Goal: Navigation & Orientation: Find specific page/section

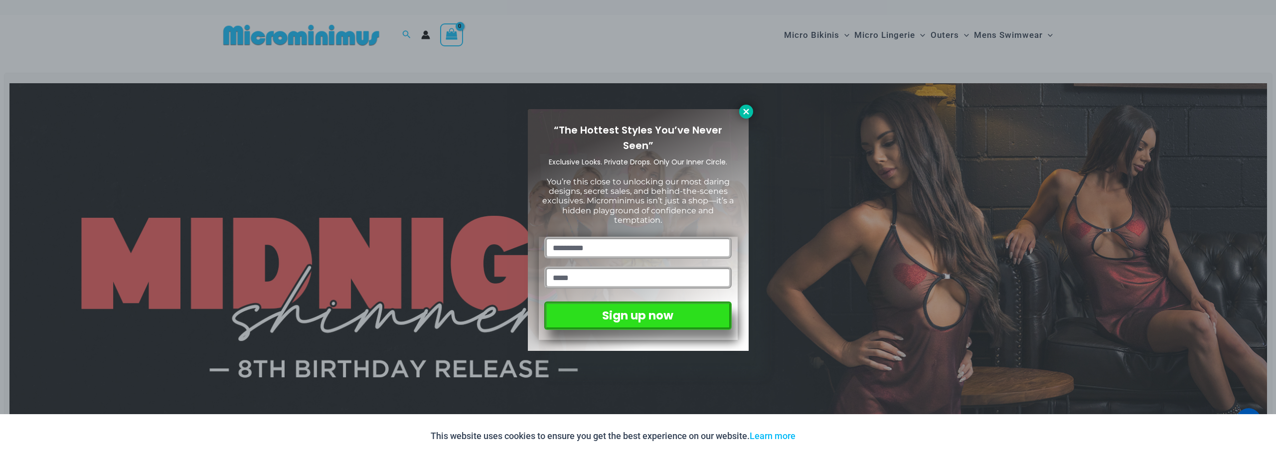
click at [746, 107] on icon at bounding box center [746, 111] width 9 height 9
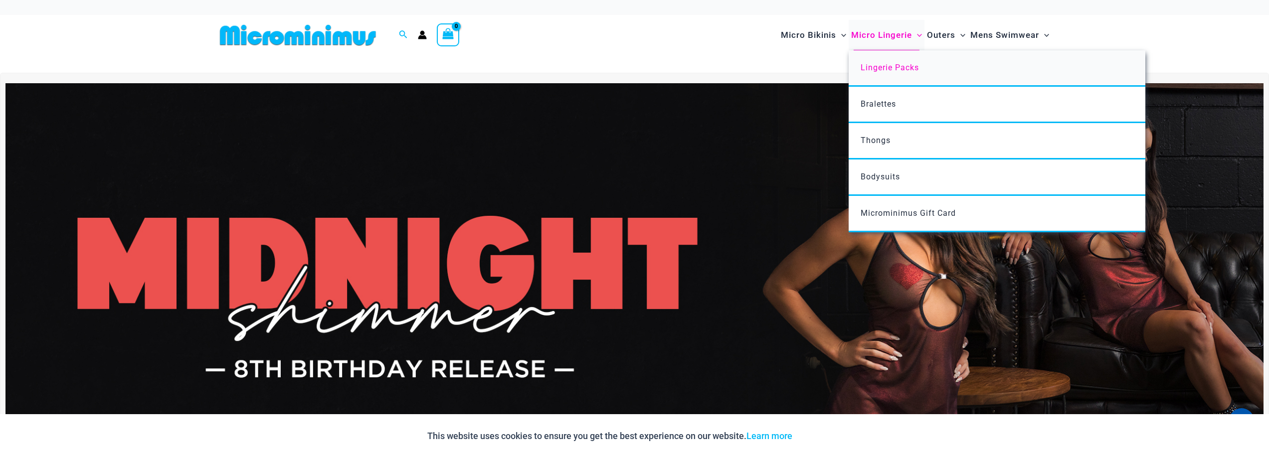
click at [886, 65] on span "Lingerie Packs" at bounding box center [889, 67] width 58 height 9
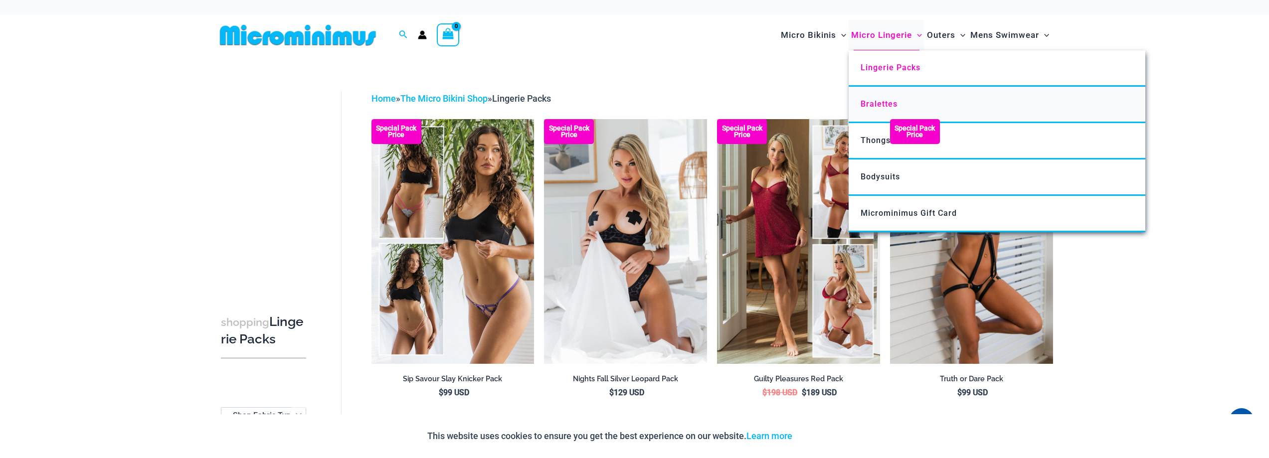
click at [882, 103] on span "Bralettes" at bounding box center [878, 103] width 37 height 9
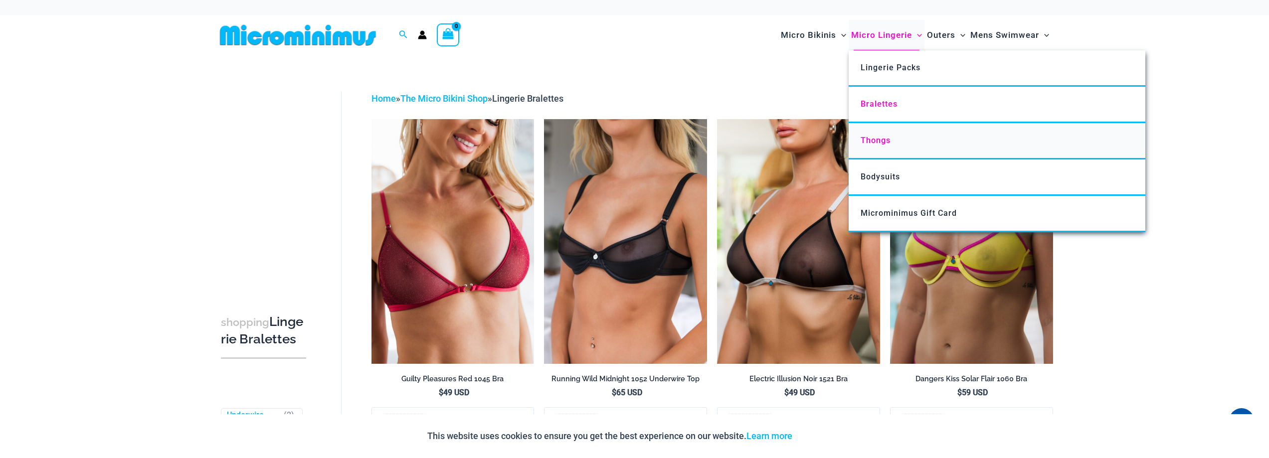
click at [882, 139] on span "Thongs" at bounding box center [875, 140] width 30 height 9
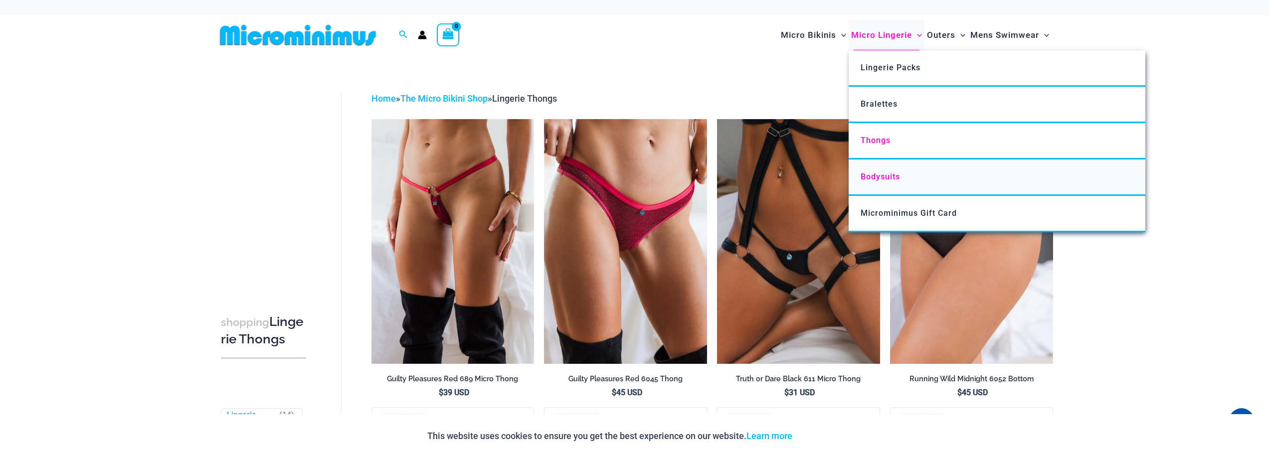
click at [881, 175] on span "Bodysuits" at bounding box center [879, 176] width 39 height 9
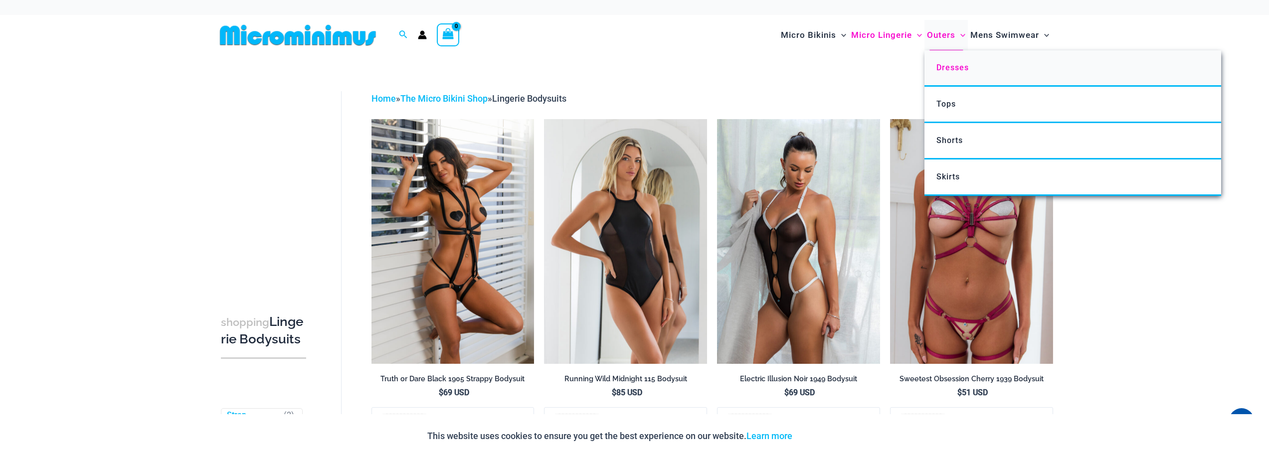
click at [958, 68] on span "Dresses" at bounding box center [952, 67] width 32 height 9
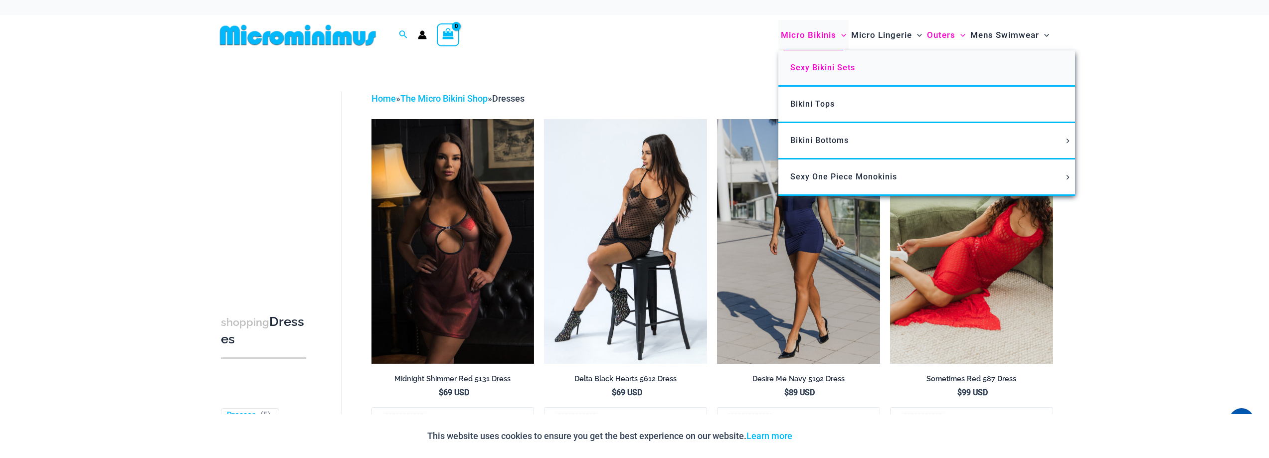
click at [825, 65] on span "Sexy Bikini Sets" at bounding box center [822, 67] width 65 height 9
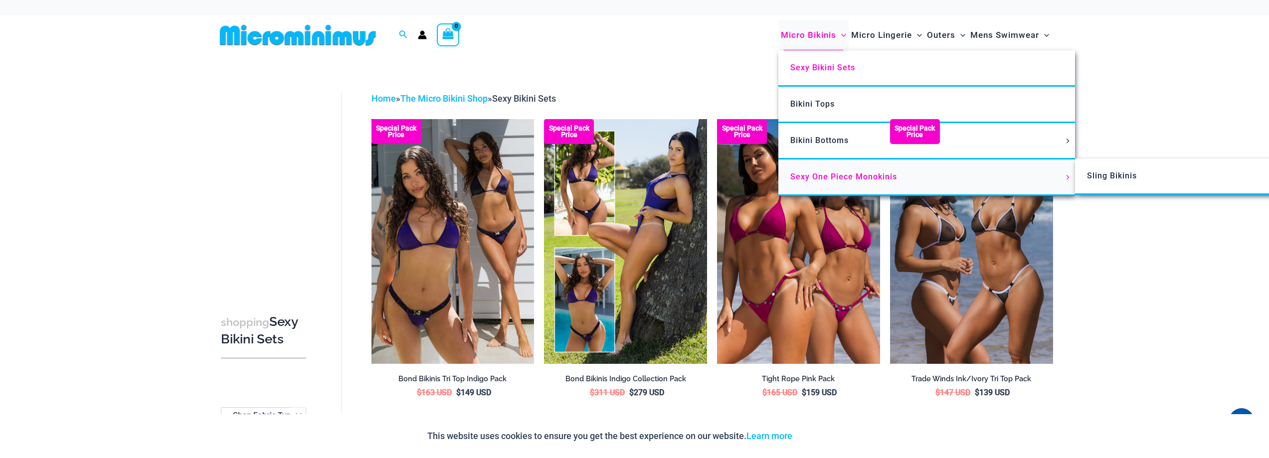
click at [814, 175] on span "Sexy One Piece Monokinis" at bounding box center [843, 176] width 107 height 9
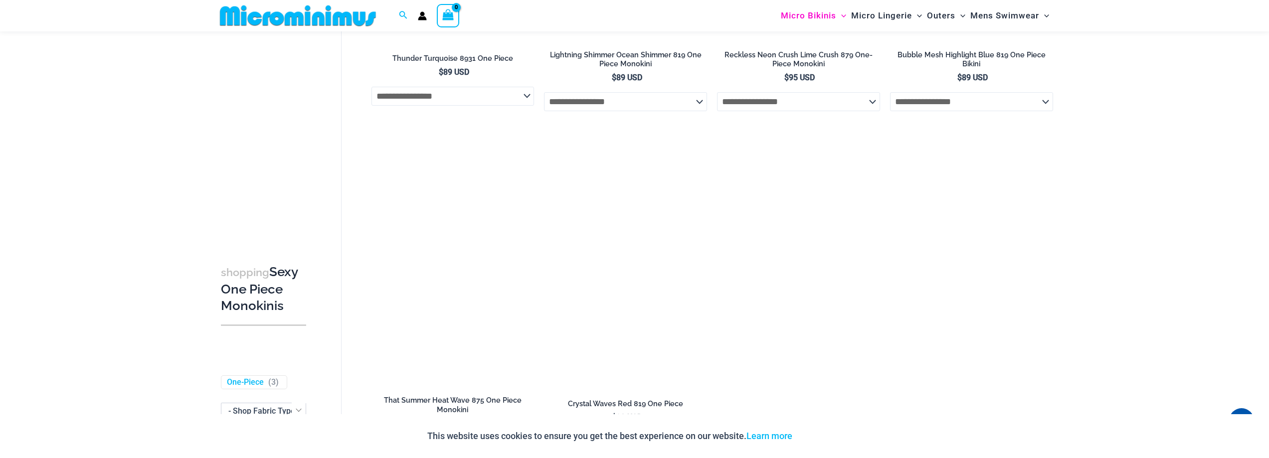
scroll to position [1736, 0]
